Goal: Task Accomplishment & Management: Complete application form

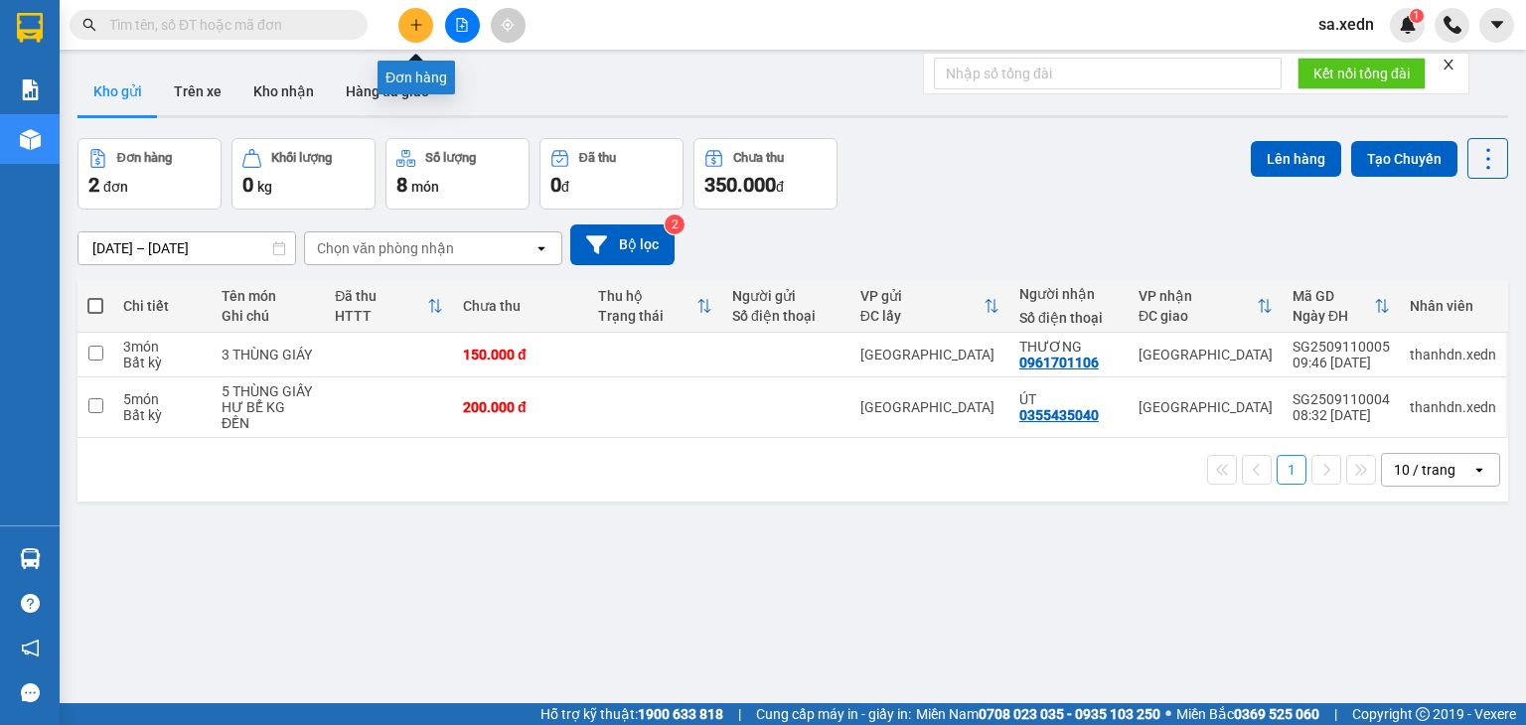
click at [419, 26] on icon "plus" at bounding box center [416, 25] width 14 height 14
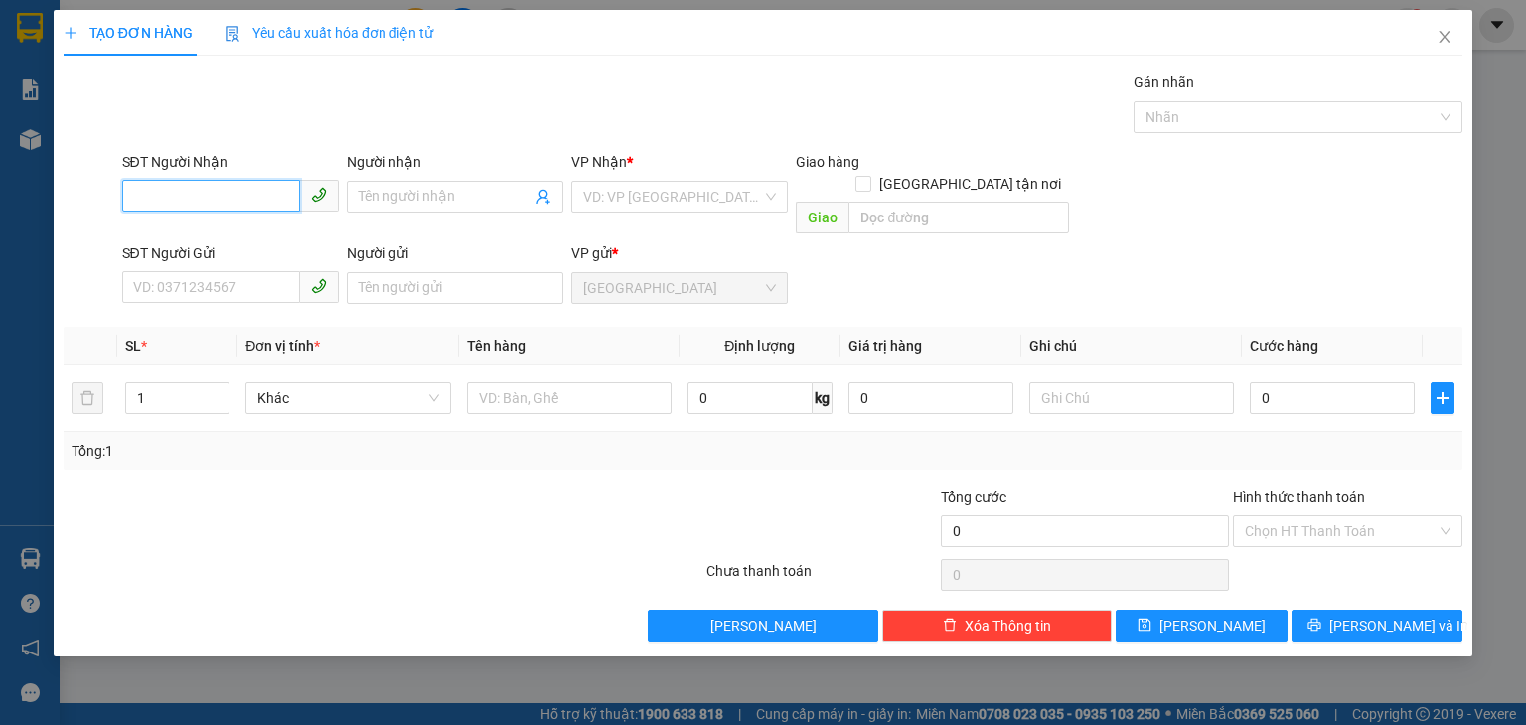
click at [227, 188] on input "SĐT Người Nhận" at bounding box center [211, 196] width 178 height 32
click at [223, 189] on input "SĐT Người Nhận" at bounding box center [211, 196] width 178 height 32
click at [182, 196] on input "SĐT Người Nhận" at bounding box center [211, 196] width 178 height 32
click at [278, 191] on input "SĐT Người Nhận" at bounding box center [211, 196] width 178 height 32
click at [234, 199] on input "SĐT Người Nhận" at bounding box center [211, 196] width 178 height 32
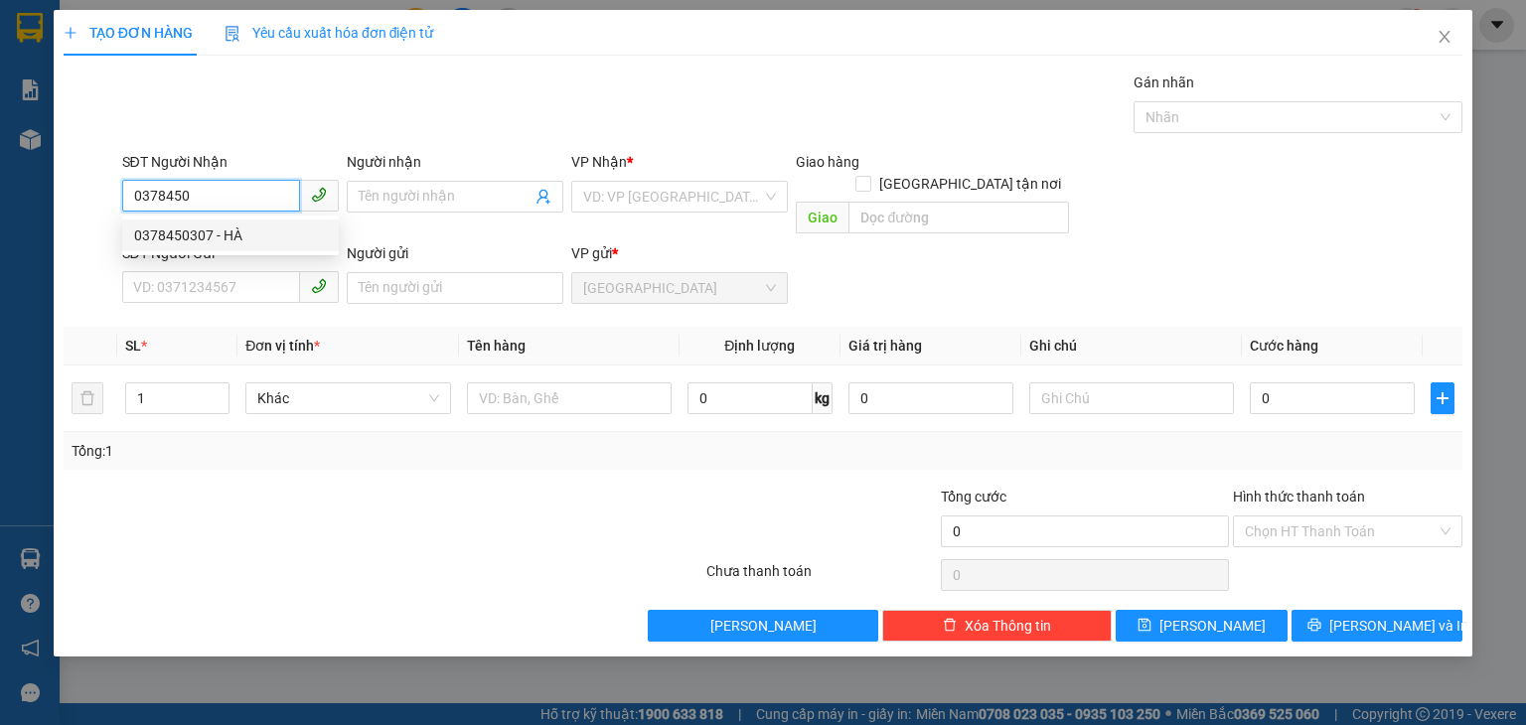
click at [245, 231] on div "0378450307 - HÀ" at bounding box center [230, 236] width 193 height 22
type input "0378450307"
type input "HÀ"
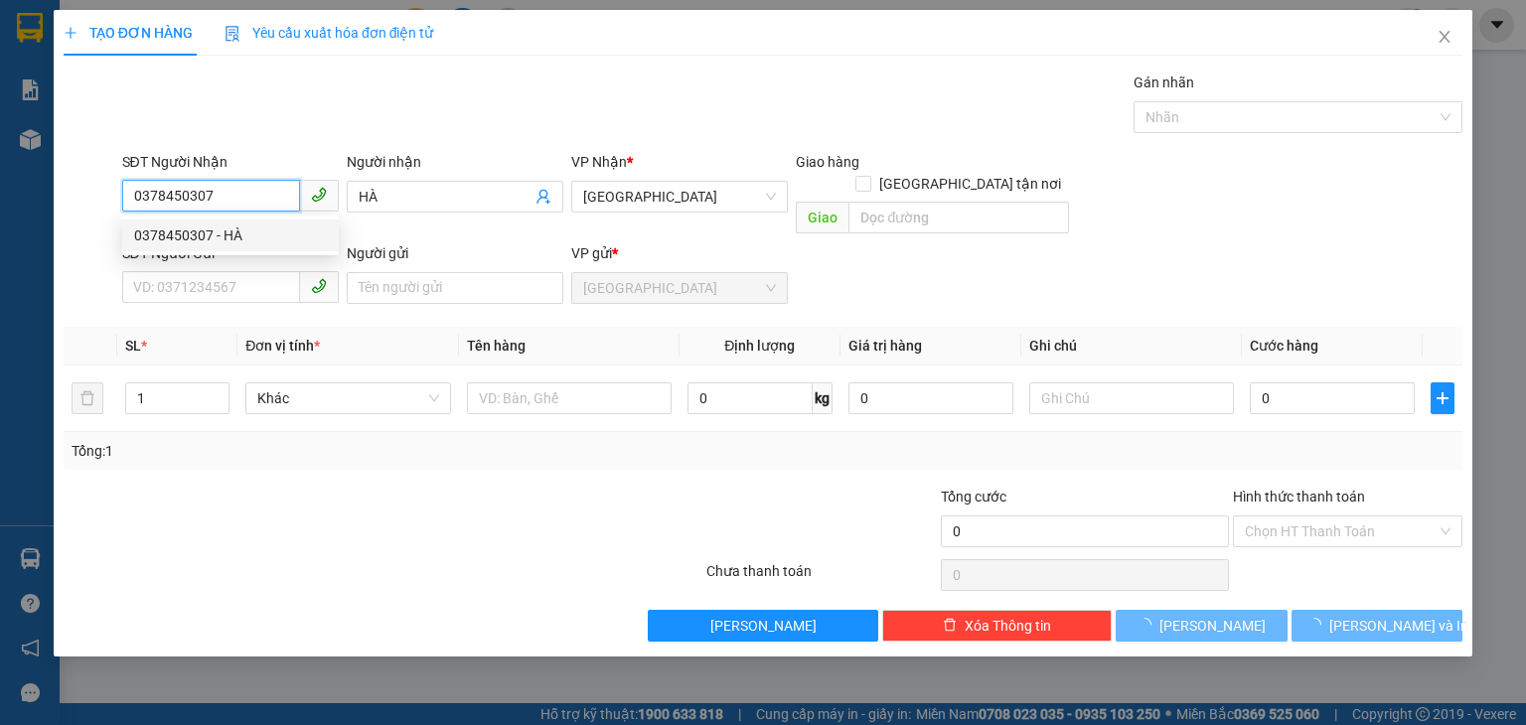
type input "50.000"
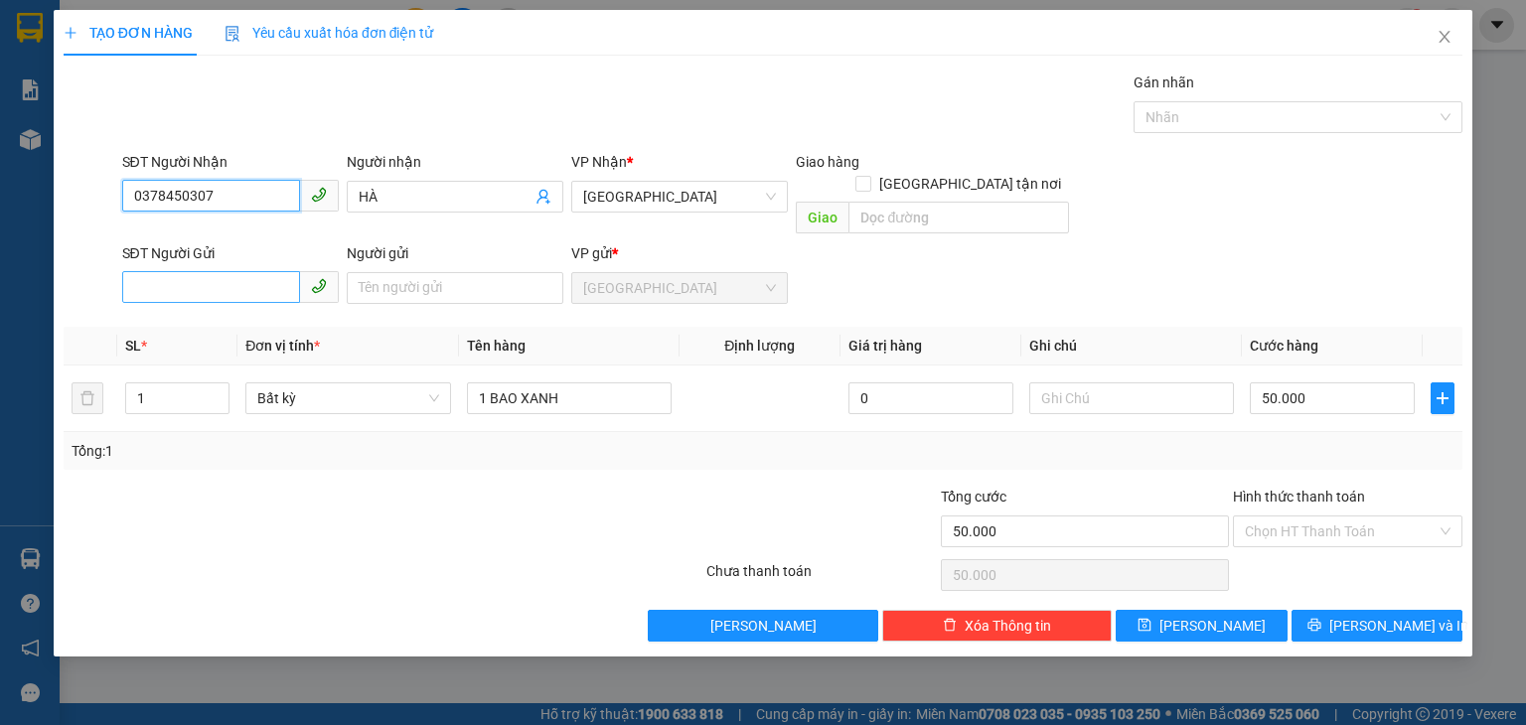
type input "0378450307"
click at [219, 271] on input "SĐT Người Gửi" at bounding box center [211, 287] width 178 height 32
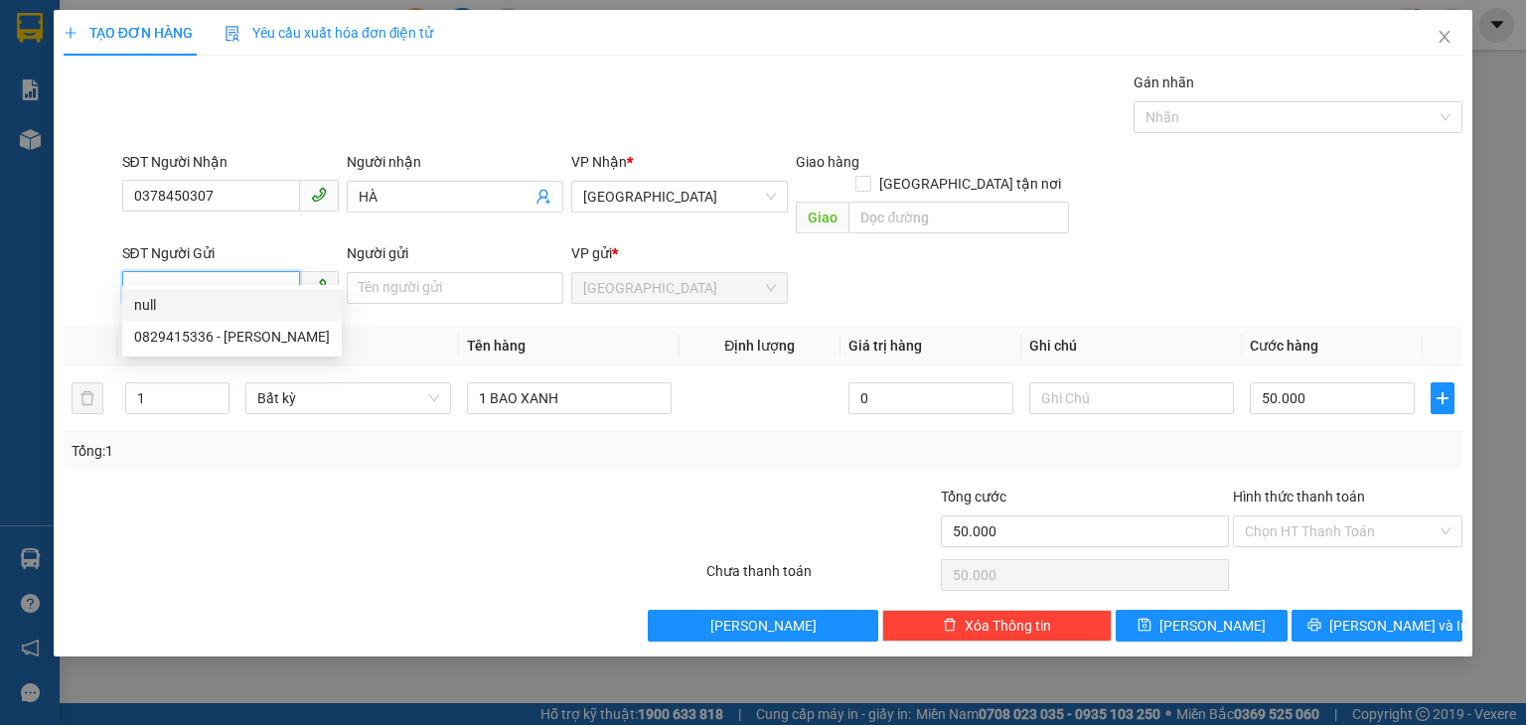
click at [202, 271] on input "SĐT Người Gửi" at bounding box center [211, 287] width 178 height 32
click at [220, 332] on div "0829415336 - [PERSON_NAME]" at bounding box center [232, 337] width 196 height 22
type input "0829415336"
type input "[PERSON_NAME]"
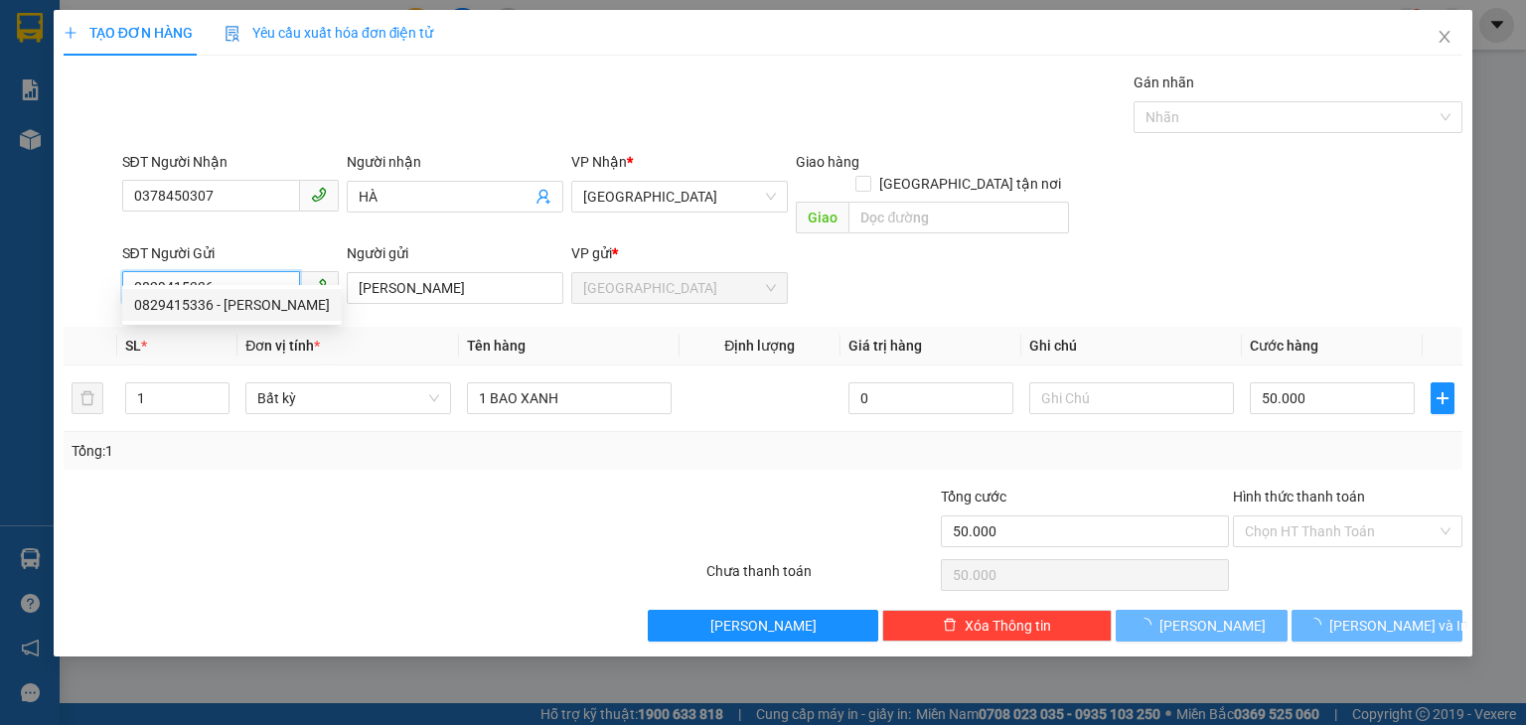
type input "30.000"
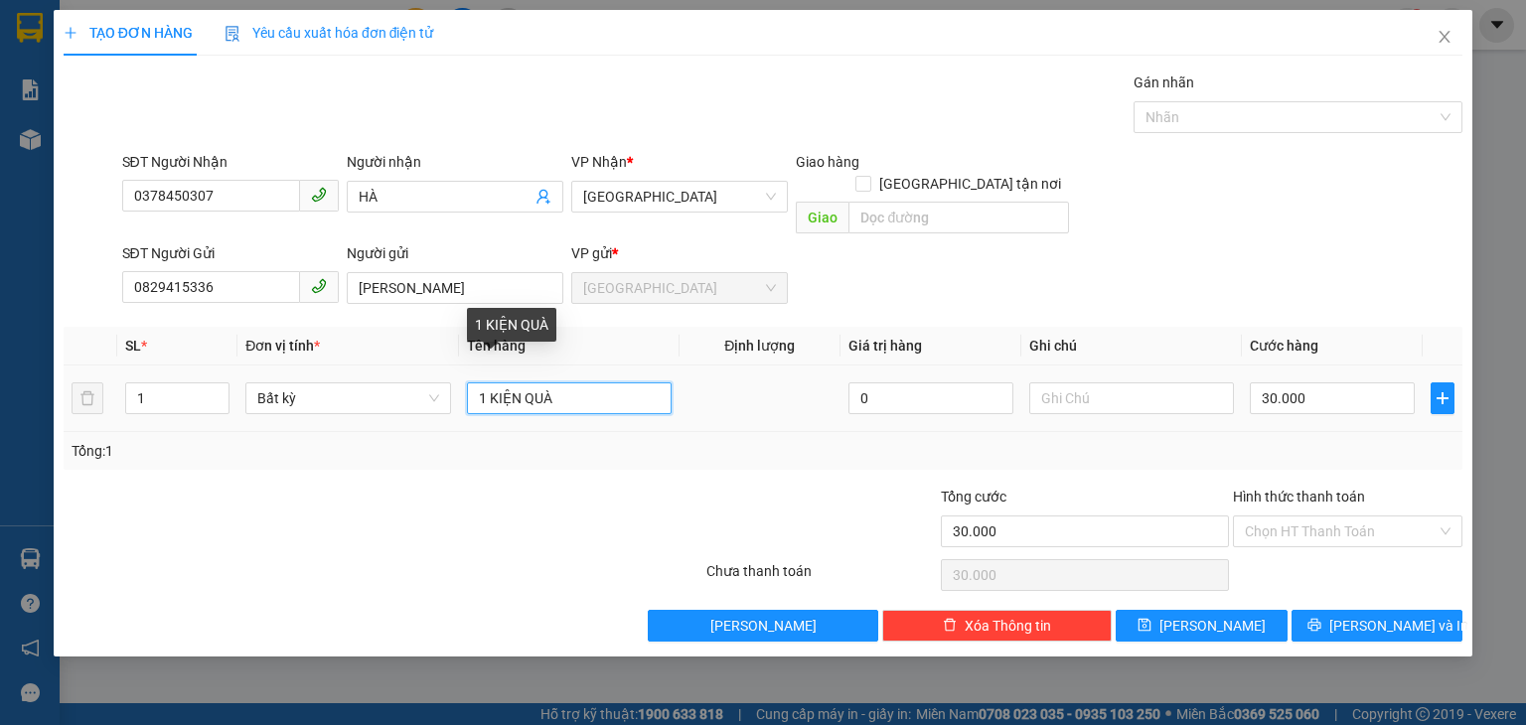
click at [560, 383] on input "1 KIỆN QUÀ" at bounding box center [569, 399] width 205 height 32
click at [563, 383] on input "1 KIỆN QUÀ" at bounding box center [569, 399] width 205 height 32
type input "1 HỘP GIẤY"
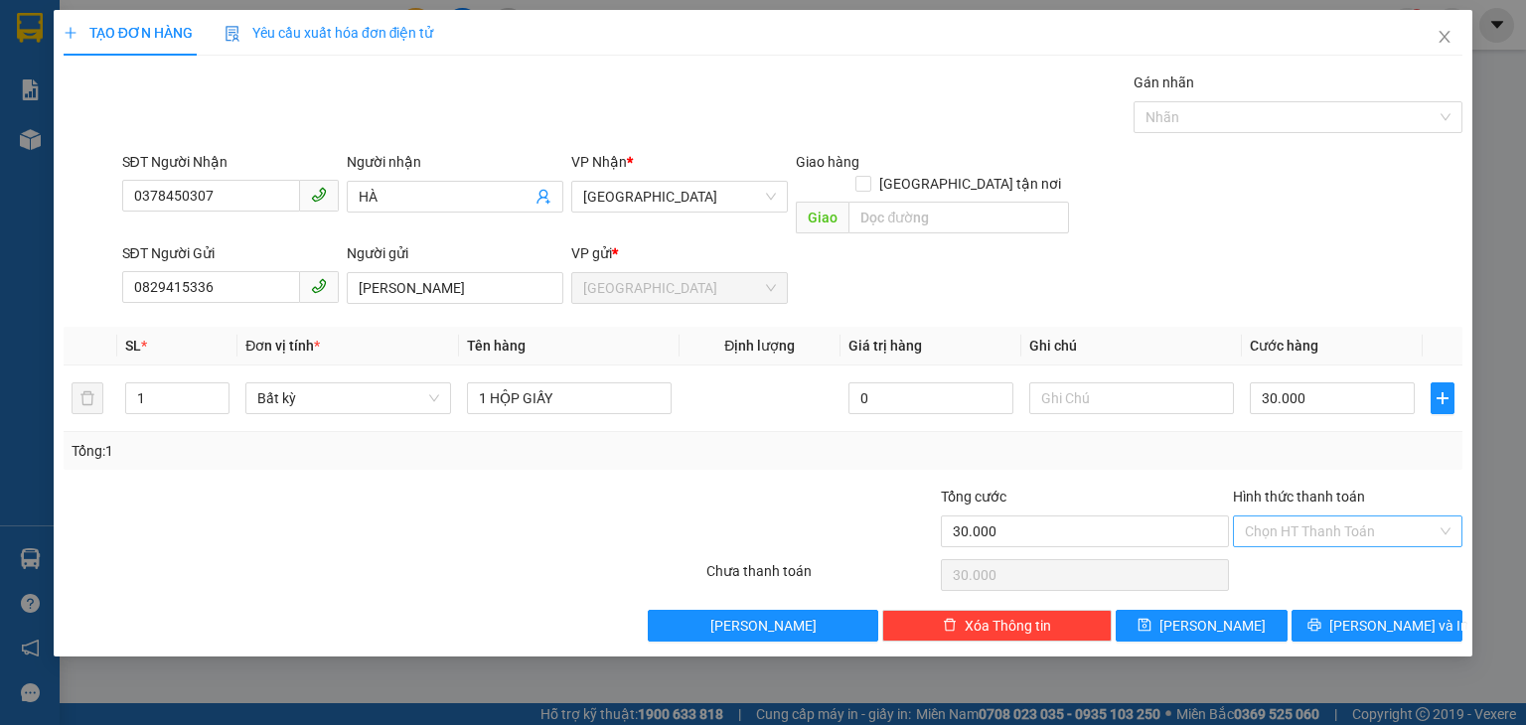
drag, startPoint x: 1287, startPoint y: 506, endPoint x: 1305, endPoint y: 519, distance: 22.1
click at [1290, 517] on input "Hình thức thanh toán" at bounding box center [1341, 532] width 192 height 30
drag, startPoint x: 1317, startPoint y: 551, endPoint x: 1343, endPoint y: 567, distance: 30.3
click at [1319, 553] on div "Tại văn phòng" at bounding box center [1348, 549] width 206 height 22
type input "0"
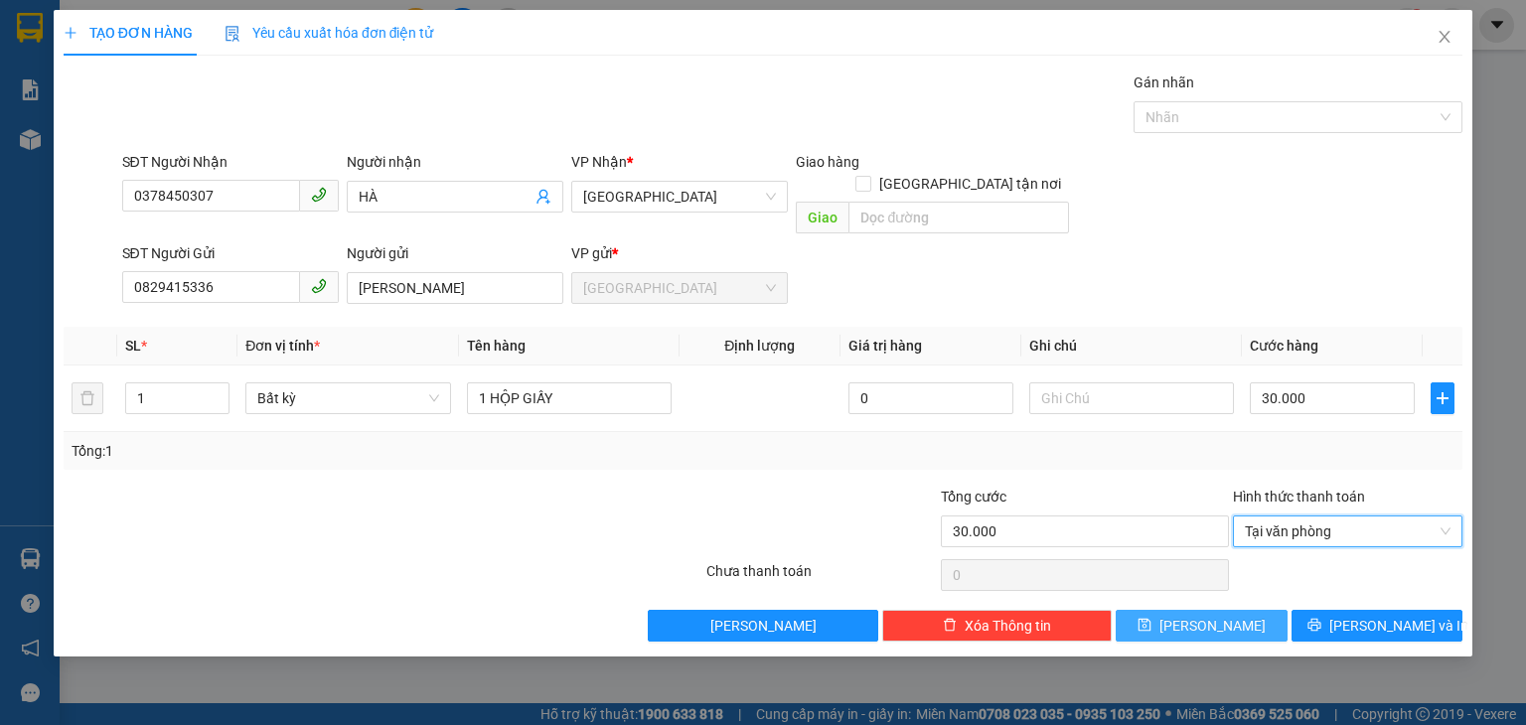
click at [1235, 610] on button "[PERSON_NAME]" at bounding box center [1202, 626] width 172 height 32
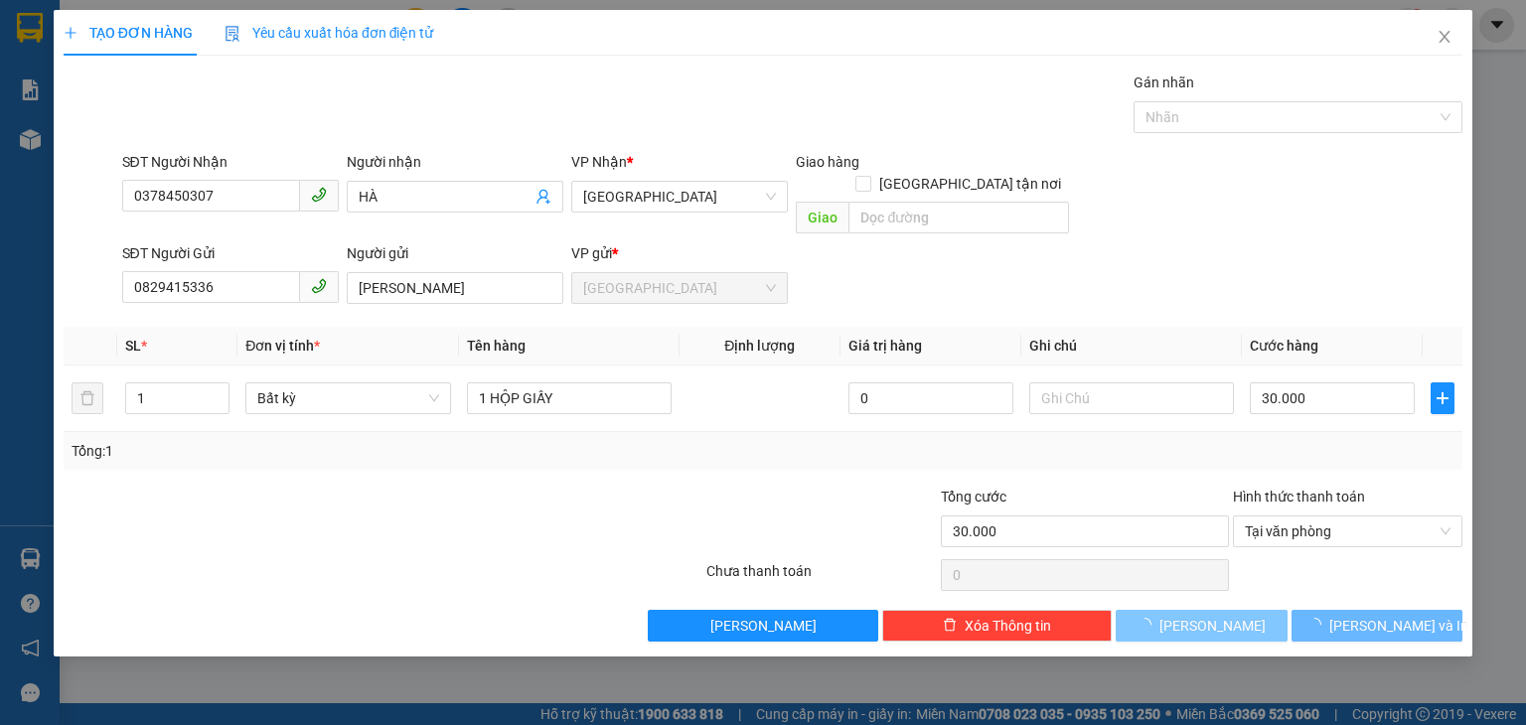
type input "0"
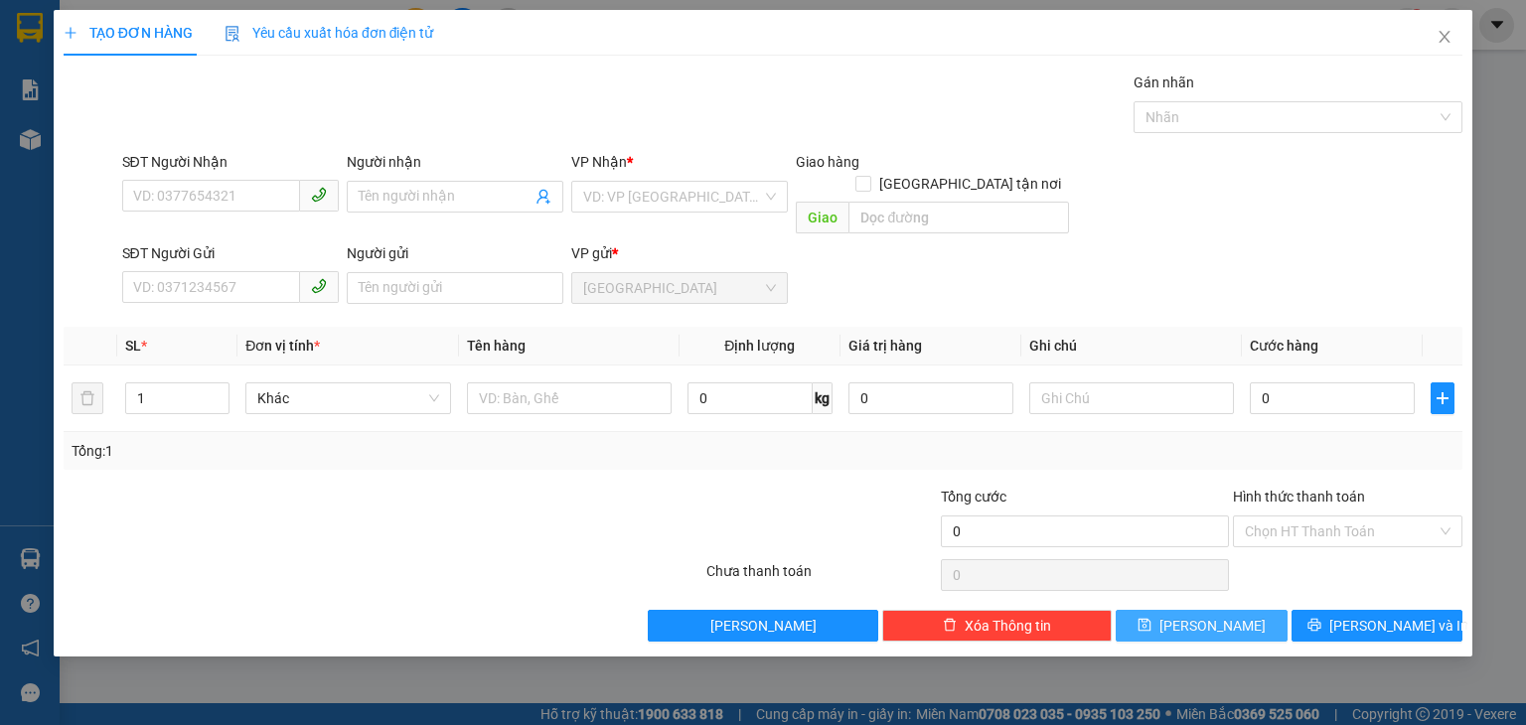
click at [1229, 610] on button "[PERSON_NAME]" at bounding box center [1202, 626] width 172 height 32
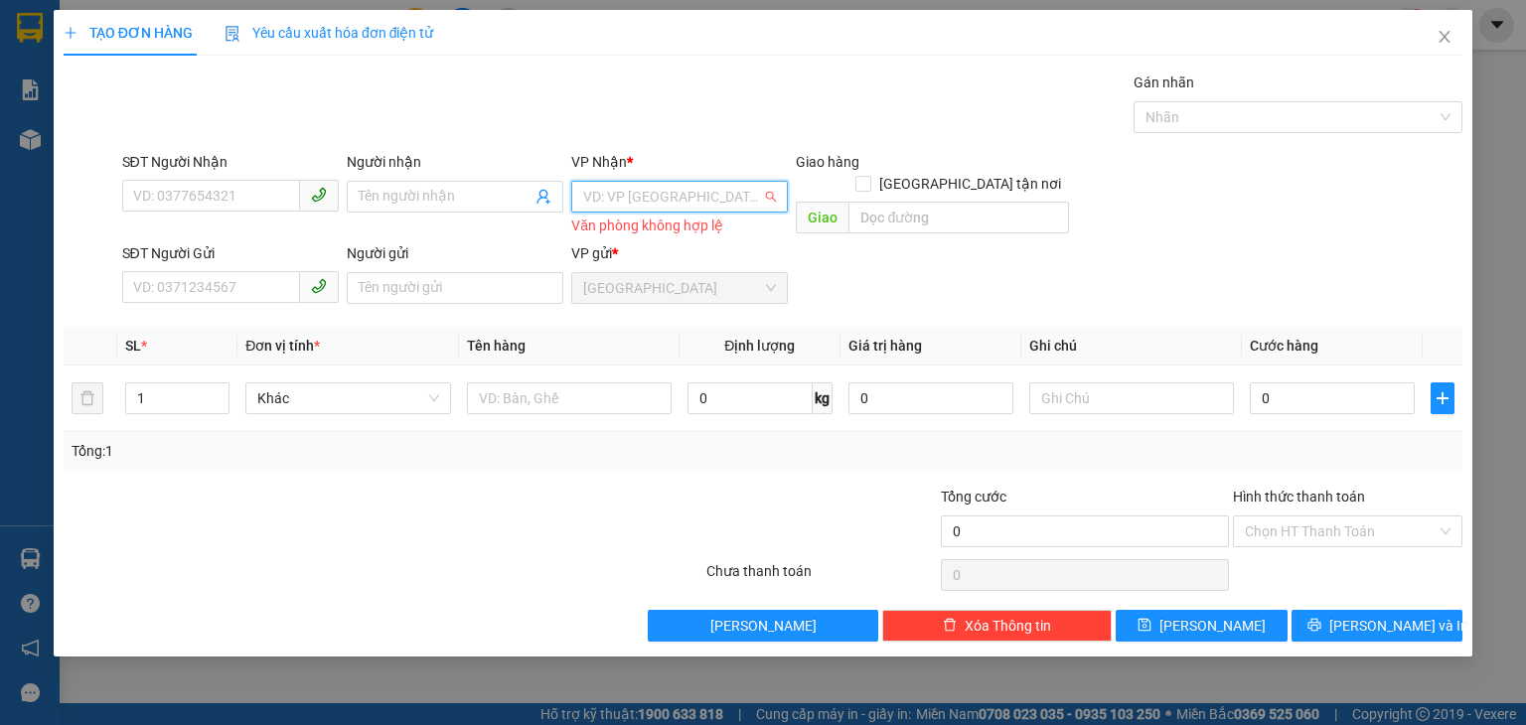
click at [654, 188] on input "search" at bounding box center [672, 197] width 179 height 30
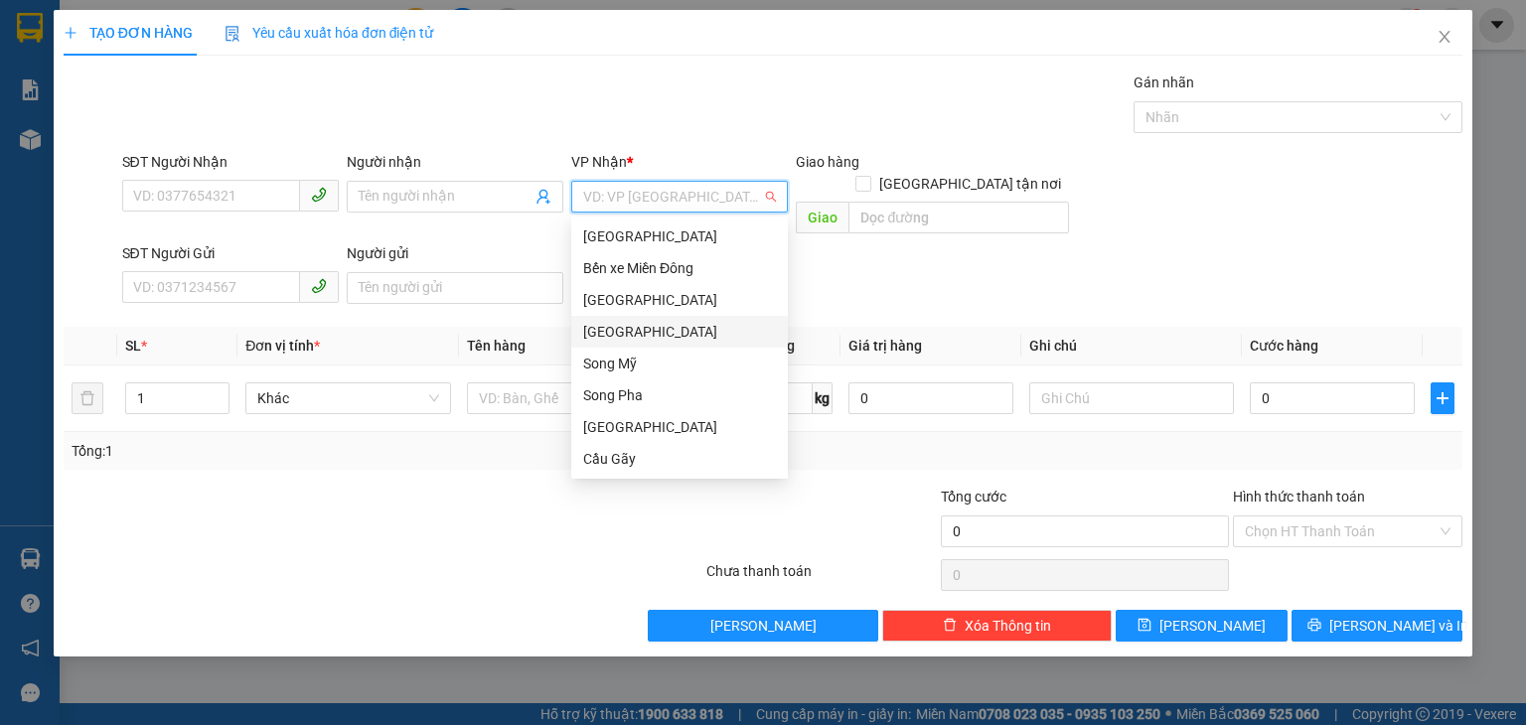
click at [624, 325] on div "[GEOGRAPHIC_DATA]" at bounding box center [679, 332] width 193 height 22
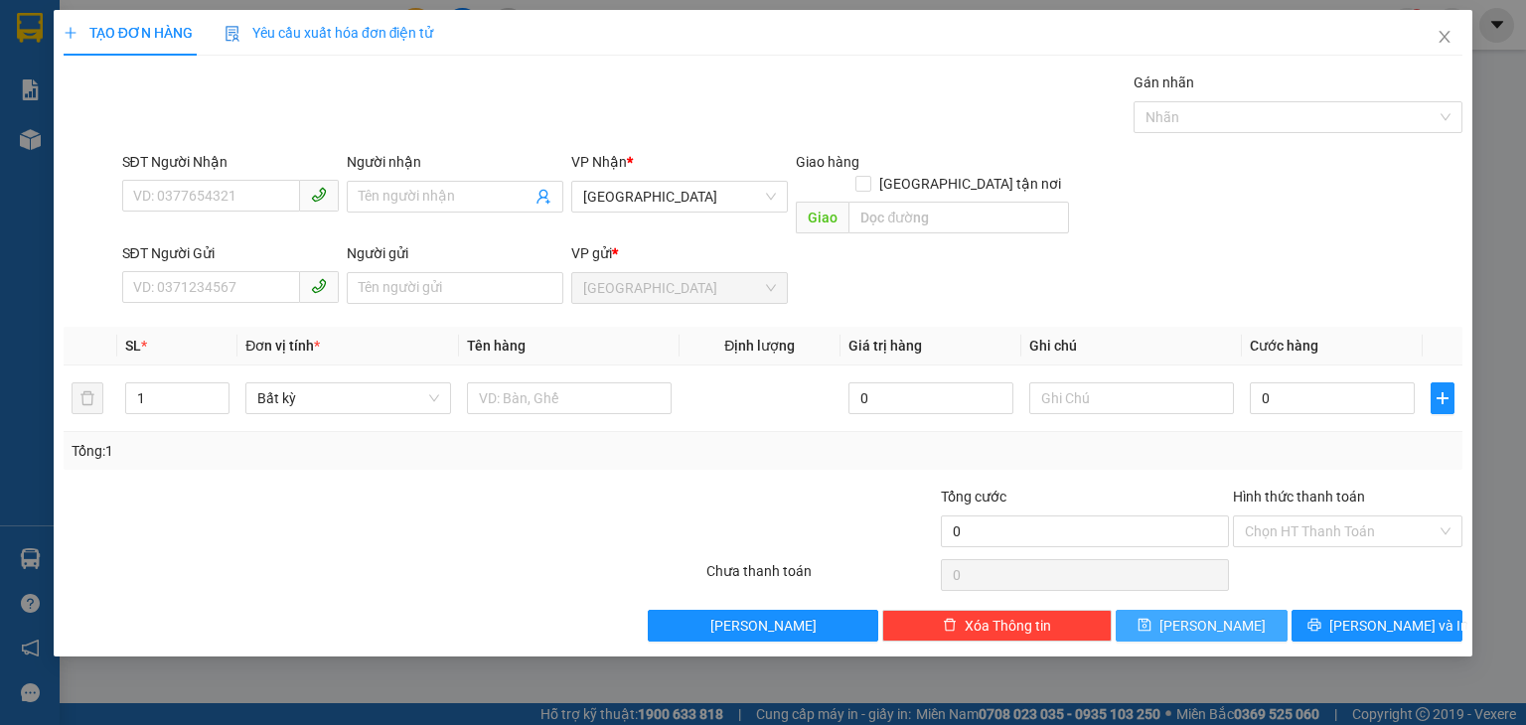
click at [1188, 610] on button "[PERSON_NAME]" at bounding box center [1202, 626] width 172 height 32
click at [1440, 39] on icon "close" at bounding box center [1445, 37] width 16 height 16
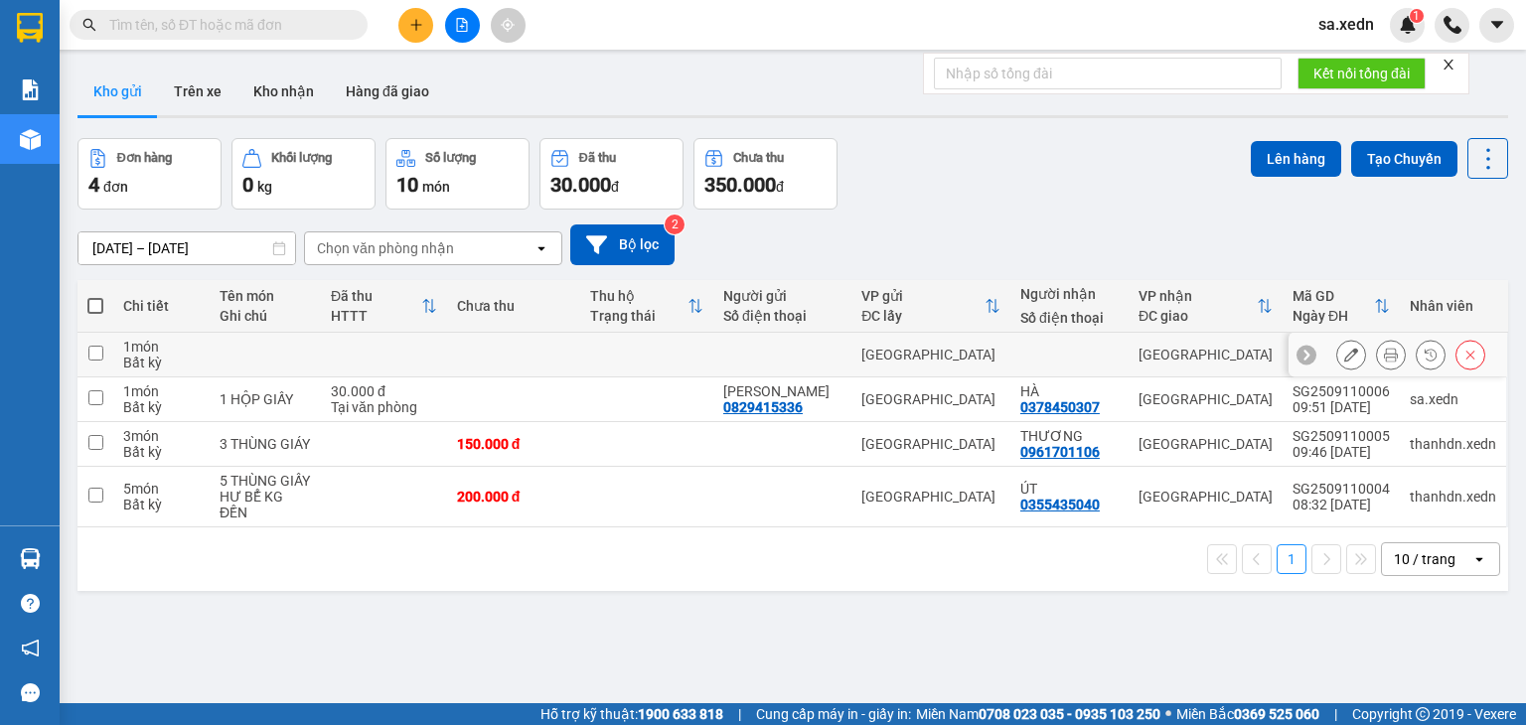
click at [94, 349] on input "checkbox" at bounding box center [95, 353] width 15 height 15
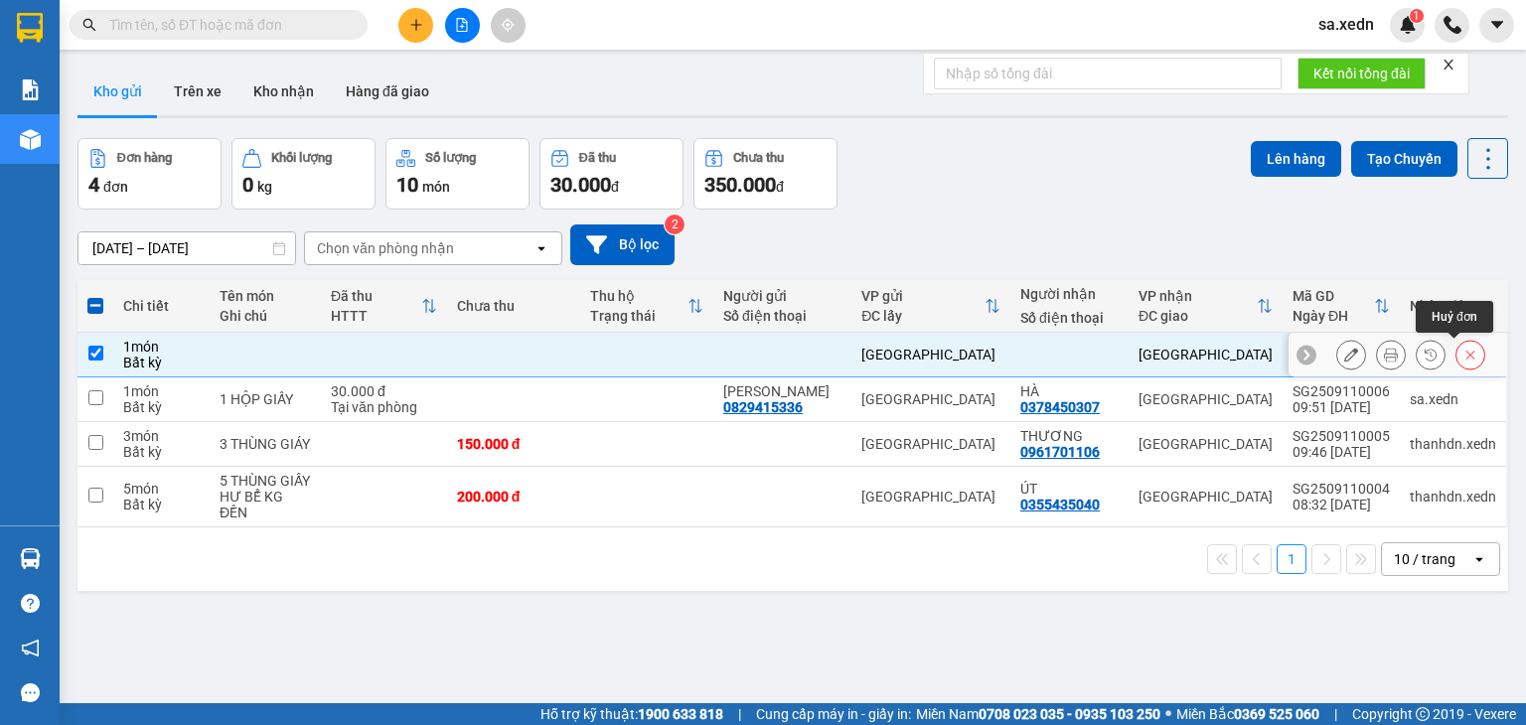
click at [1466, 352] on icon at bounding box center [1470, 355] width 9 height 9
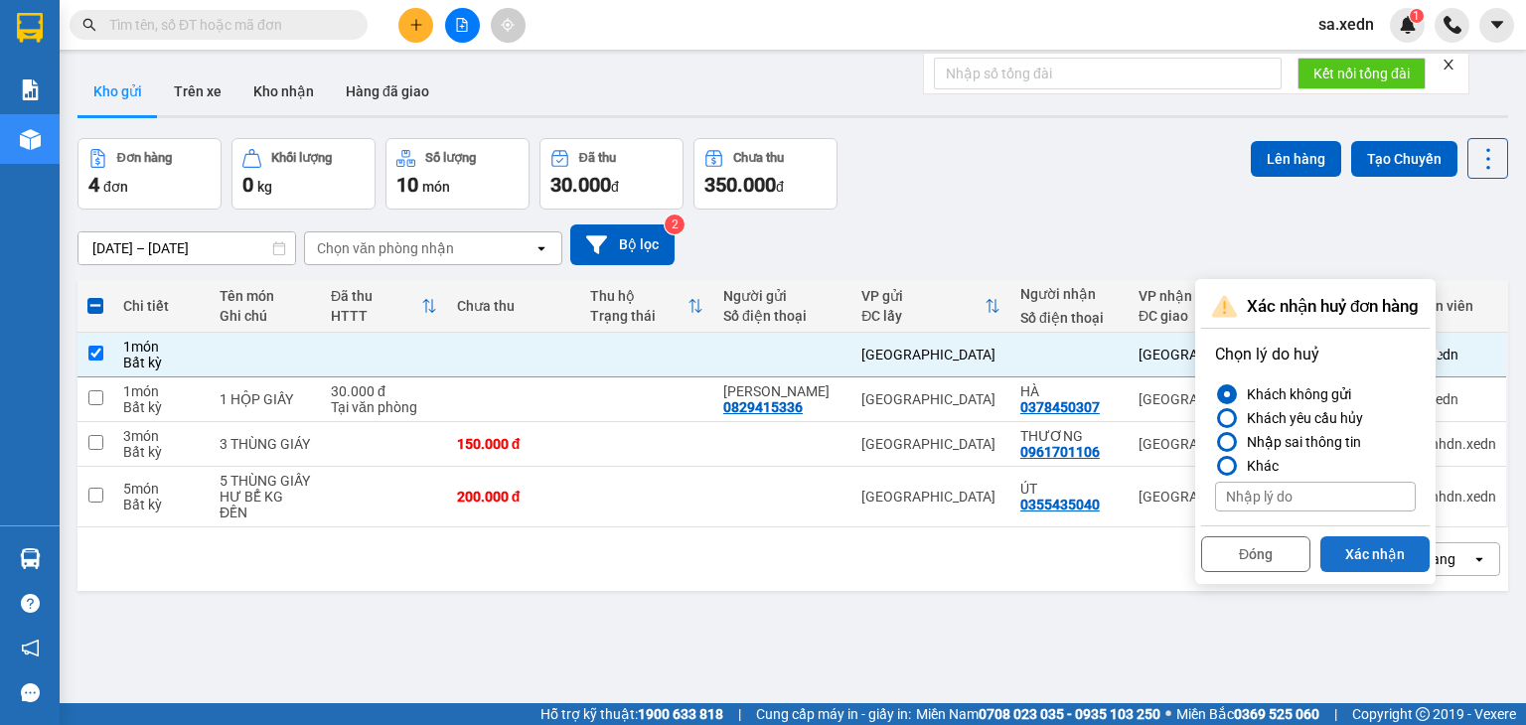
click at [1376, 546] on button "Xác nhận" at bounding box center [1374, 555] width 109 height 36
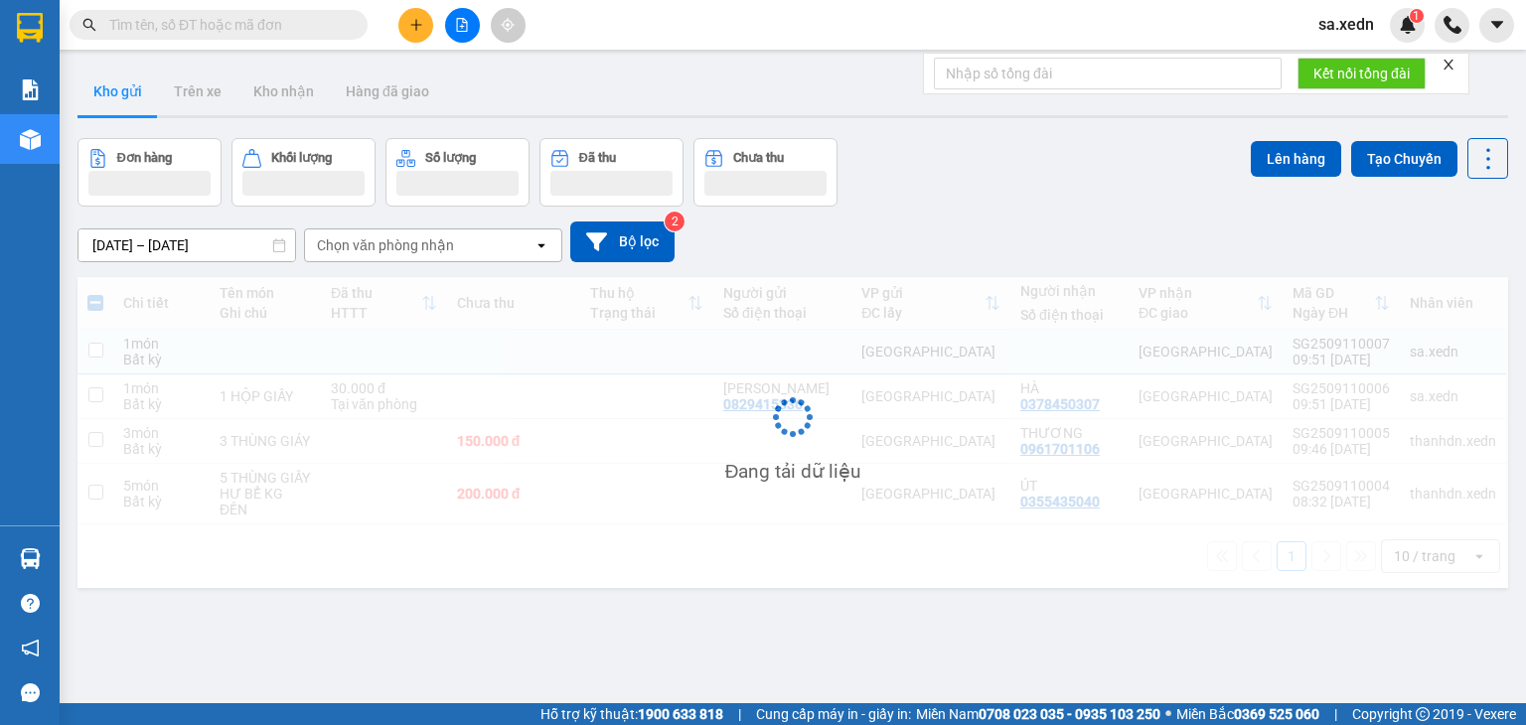
checkbox input "false"
